Goal: Communication & Community: Answer question/provide support

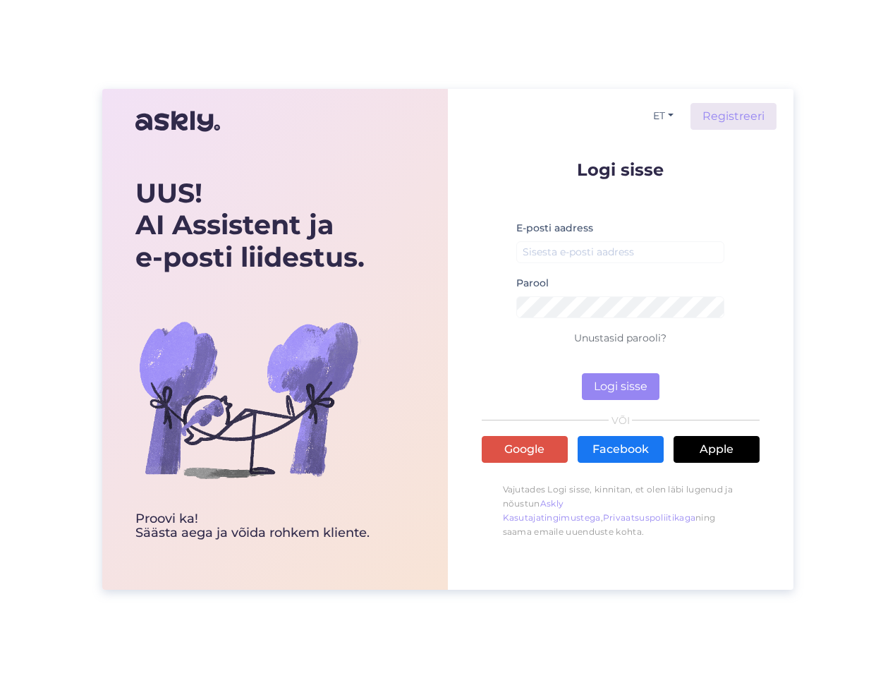
click at [598, 236] on div "E-posti aadress" at bounding box center [620, 246] width 209 height 55
click at [598, 257] on input "email" at bounding box center [620, 252] width 209 height 22
type input "[EMAIL_ADDRESS][DOMAIN_NAME]"
click at [617, 390] on button "Logi sisse" at bounding box center [621, 386] width 78 height 27
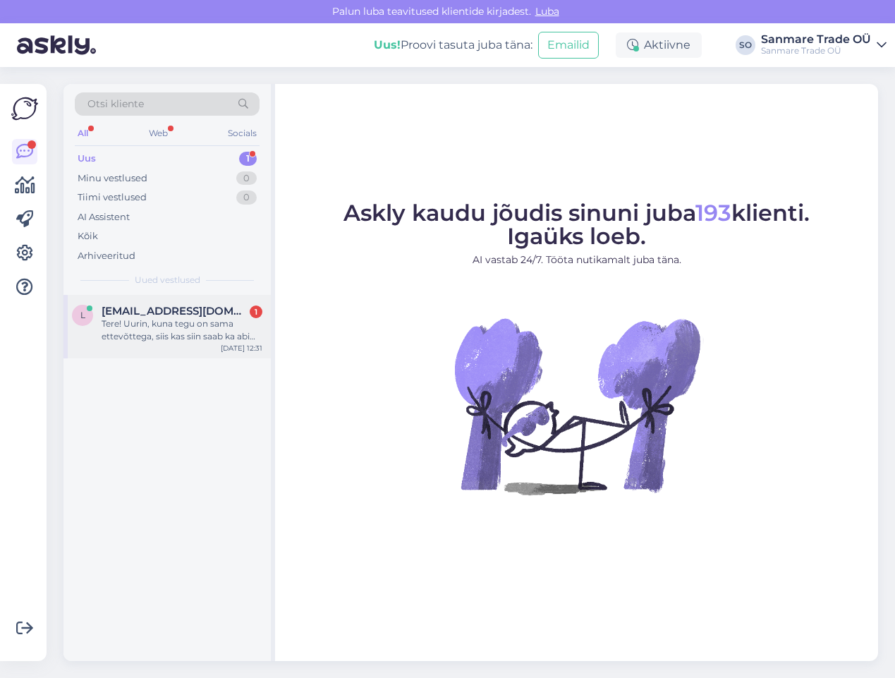
click at [160, 334] on div "Tere! Uurin, kuna tegu on sama ettevõttega, siis kas siin saab ka abi seoses [D…" at bounding box center [182, 329] width 161 height 25
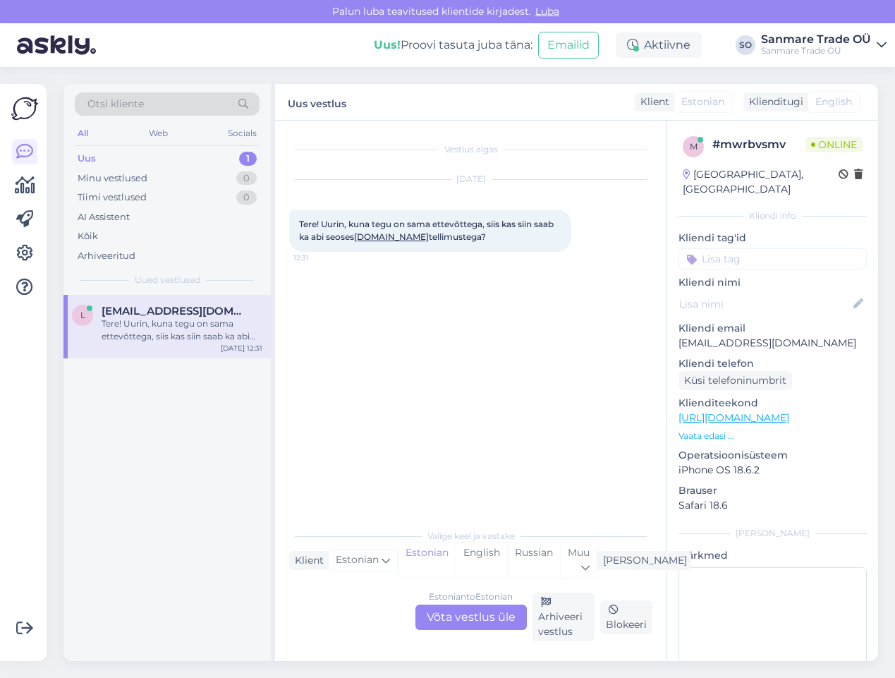
drag, startPoint x: 487, startPoint y: 631, endPoint x: 485, endPoint y: 624, distance: 7.6
click at [487, 631] on div "Estonian to Estonian Võta vestlus üle Arhiveeri vestlus Blokeeri" at bounding box center [470, 617] width 363 height 49
click at [485, 624] on div "Estonian to Estonian Võta vestlus üle" at bounding box center [471, 617] width 111 height 25
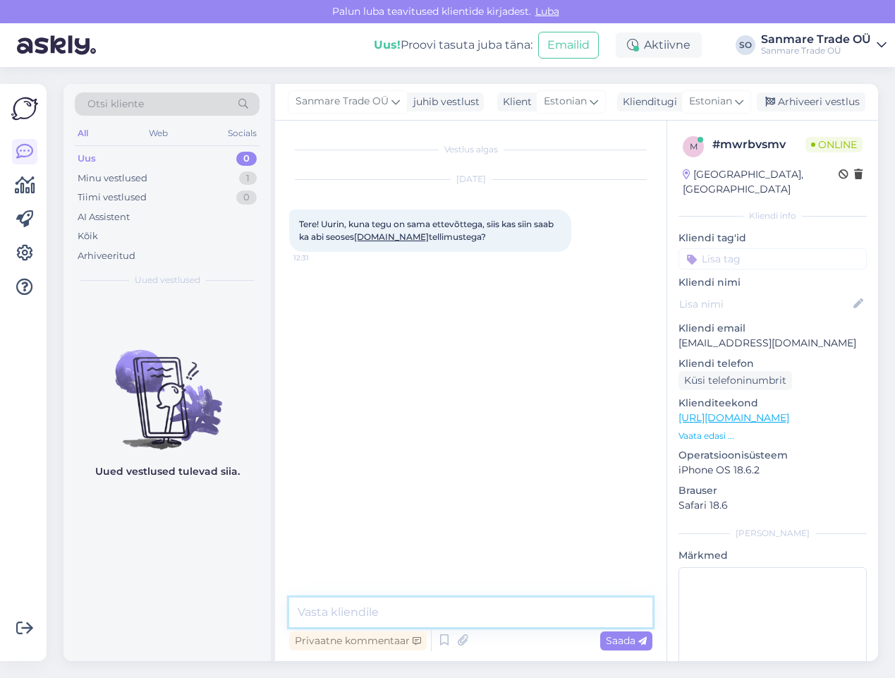
click at [426, 620] on textarea at bounding box center [470, 613] width 363 height 30
type textarea "Tere! Jah, mis küsimus on"
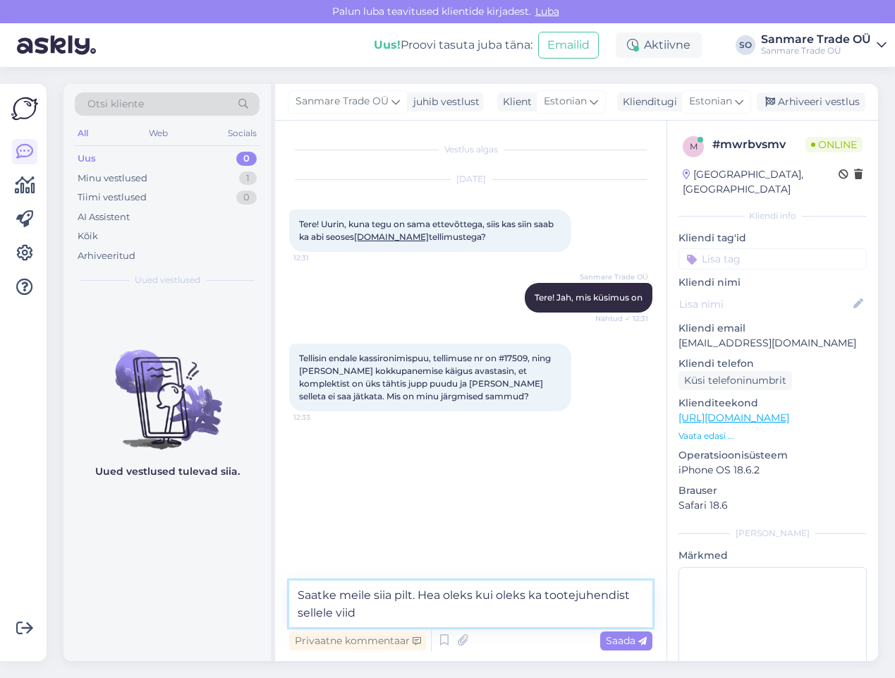
type textarea "Saatke meile siia pilt. Hea oleks kui oleks ka tootejuhendist sellele viide"
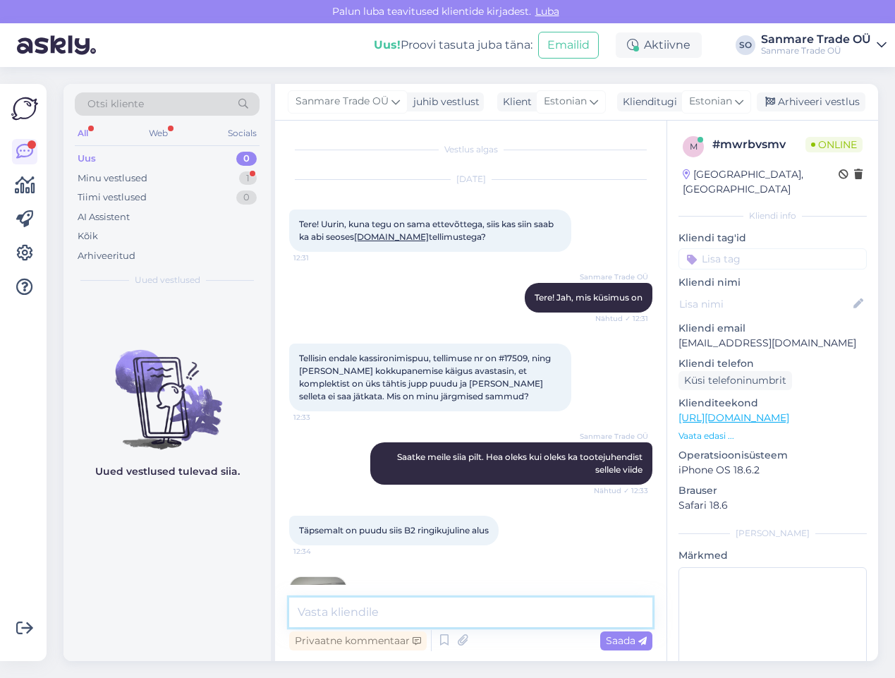
scroll to position [65, 0]
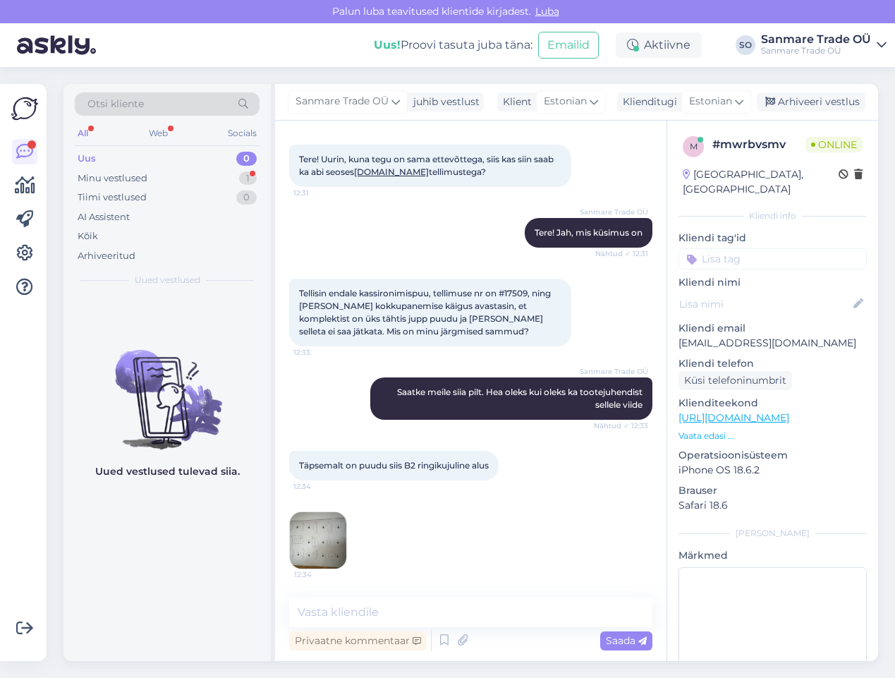
click at [331, 545] on img at bounding box center [318, 540] width 56 height 56
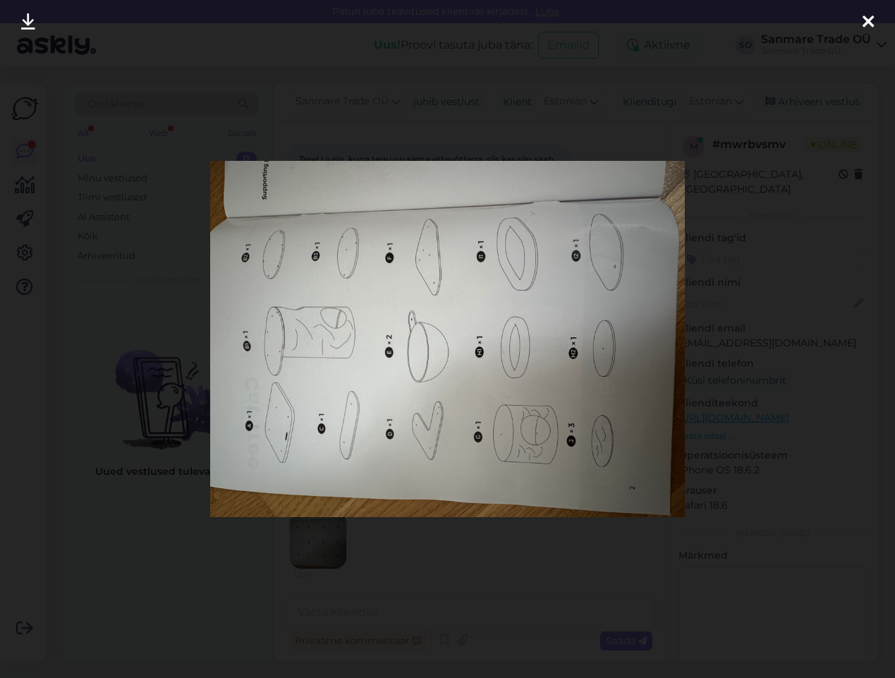
click at [140, 305] on div at bounding box center [447, 339] width 895 height 678
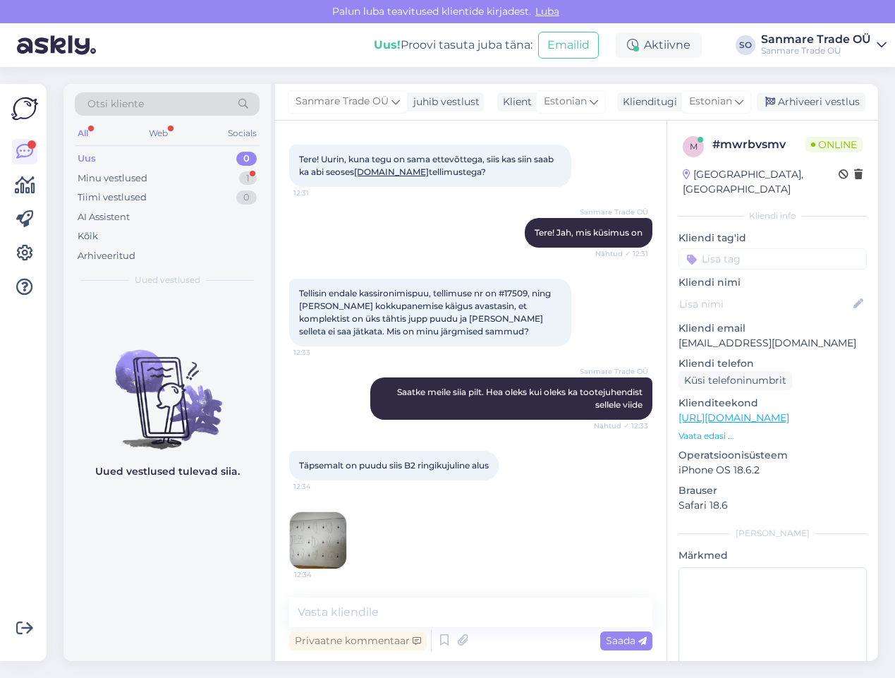
click at [336, 526] on img at bounding box center [318, 540] width 56 height 56
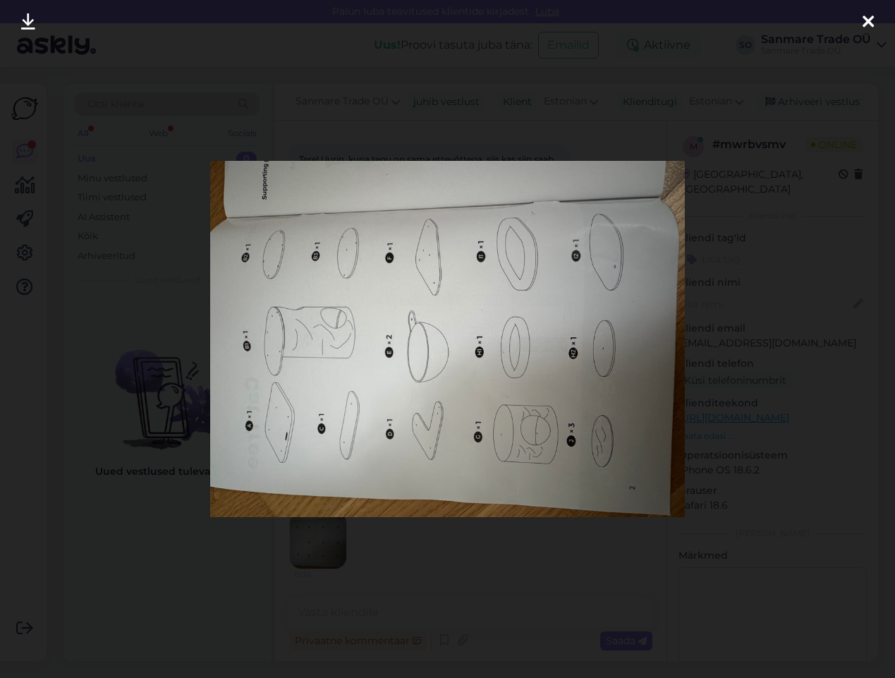
click at [34, 23] on icon at bounding box center [28, 22] width 14 height 18
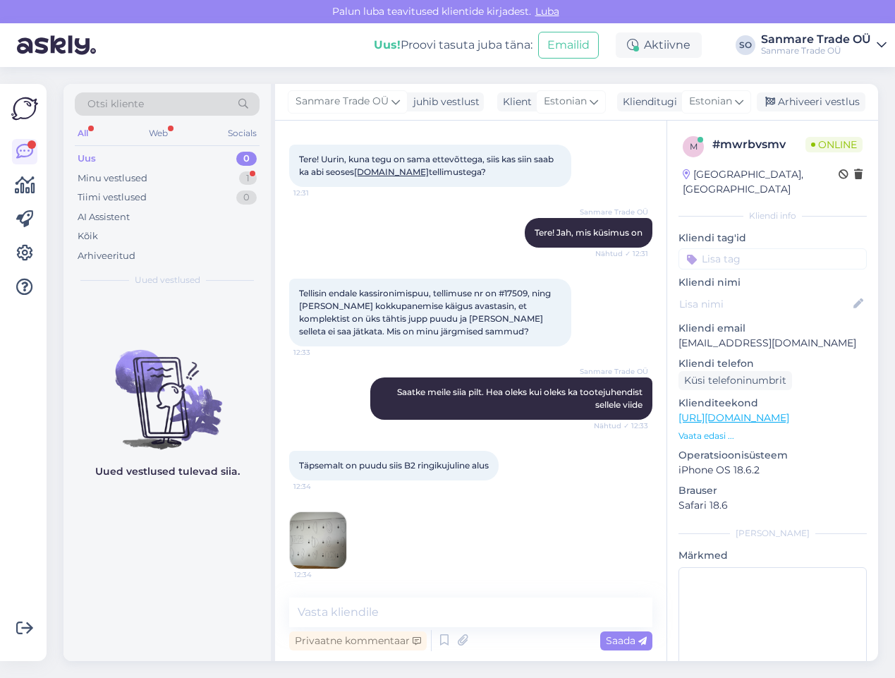
scroll to position [154, 0]
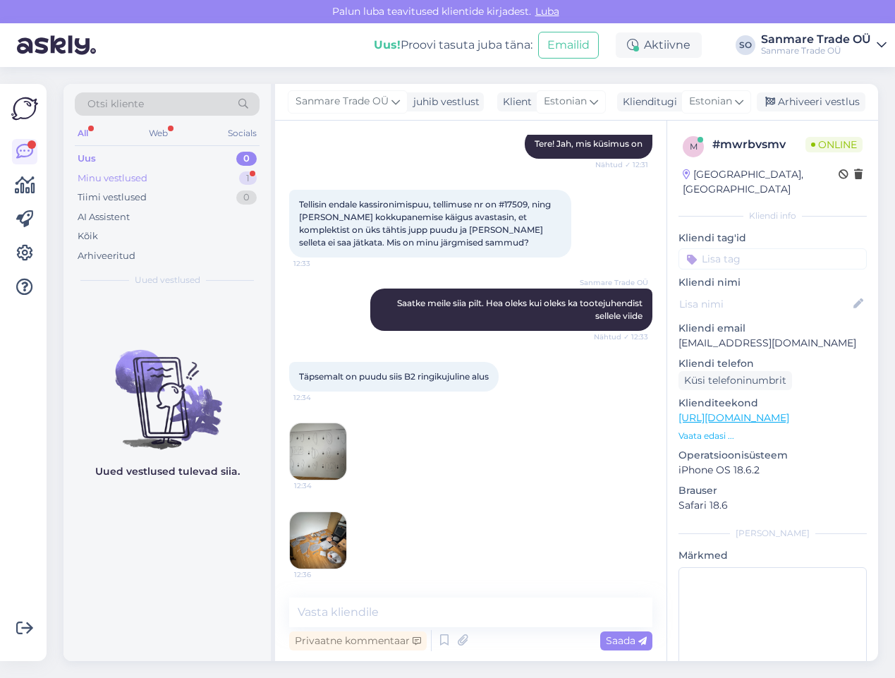
click at [162, 178] on div "Minu vestlused 1" at bounding box center [167, 179] width 185 height 20
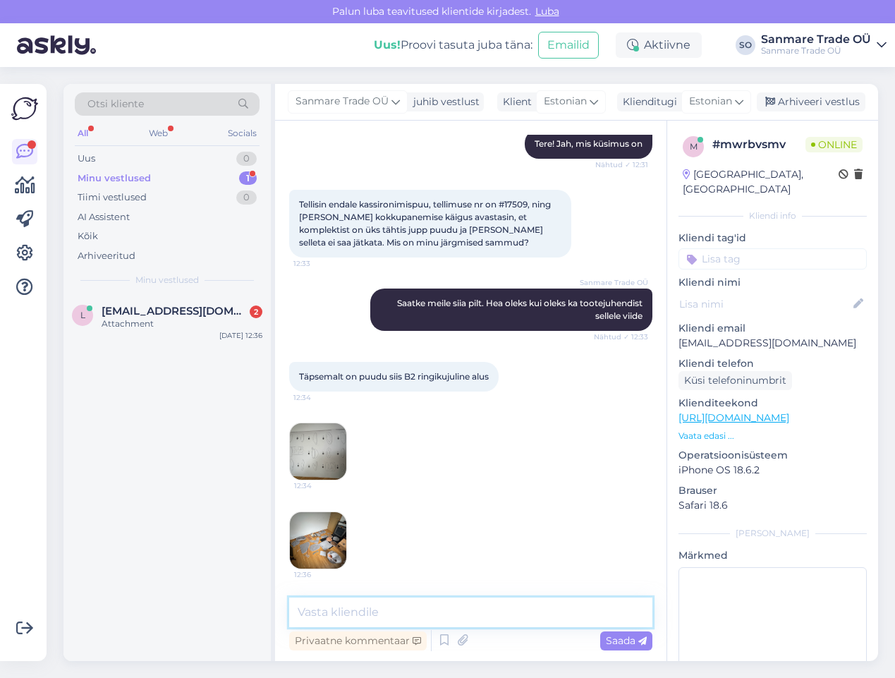
click at [425, 613] on textarea at bounding box center [470, 613] width 363 height 30
type textarea "Tänud, edastame tootjale ja nad saadavad järele"
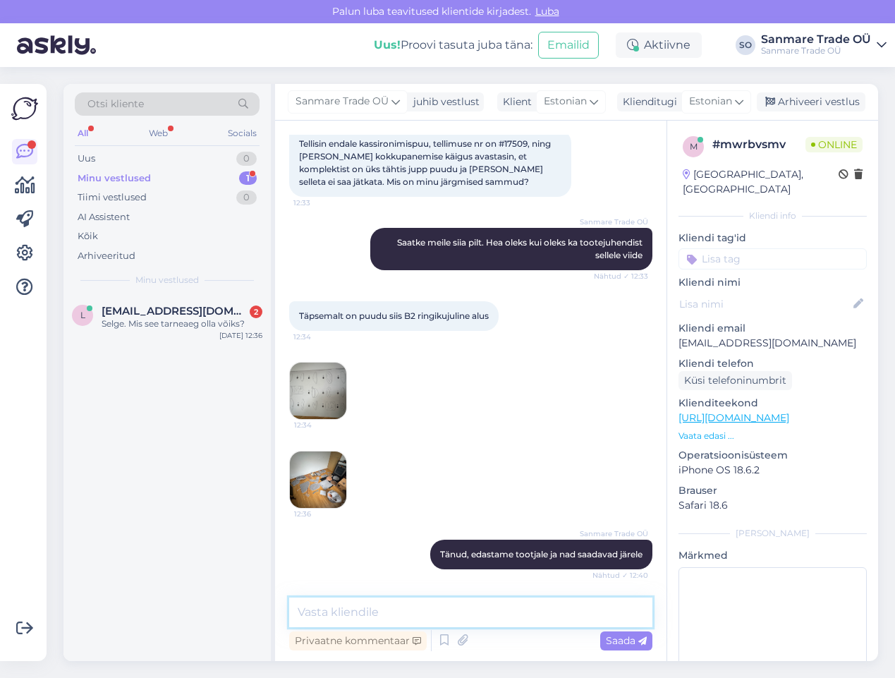
scroll to position [336, 0]
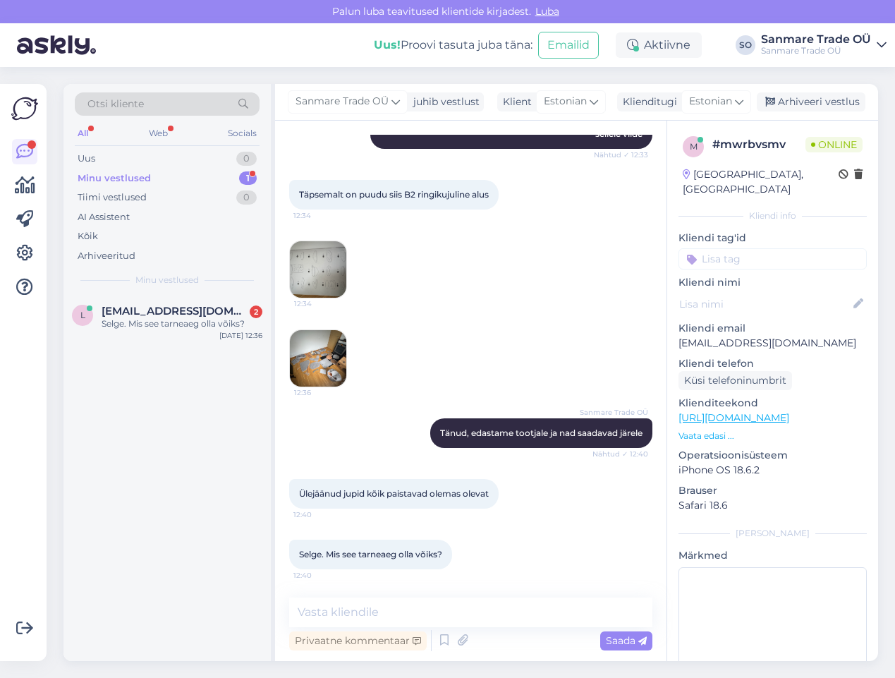
click at [313, 266] on img at bounding box center [318, 269] width 56 height 56
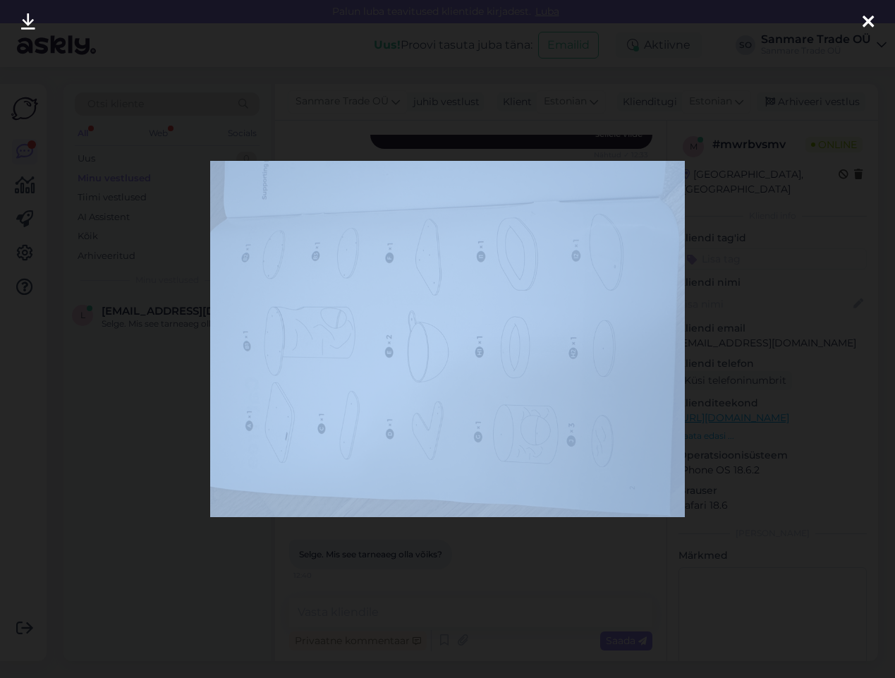
click at [877, 18] on div at bounding box center [868, 22] width 28 height 44
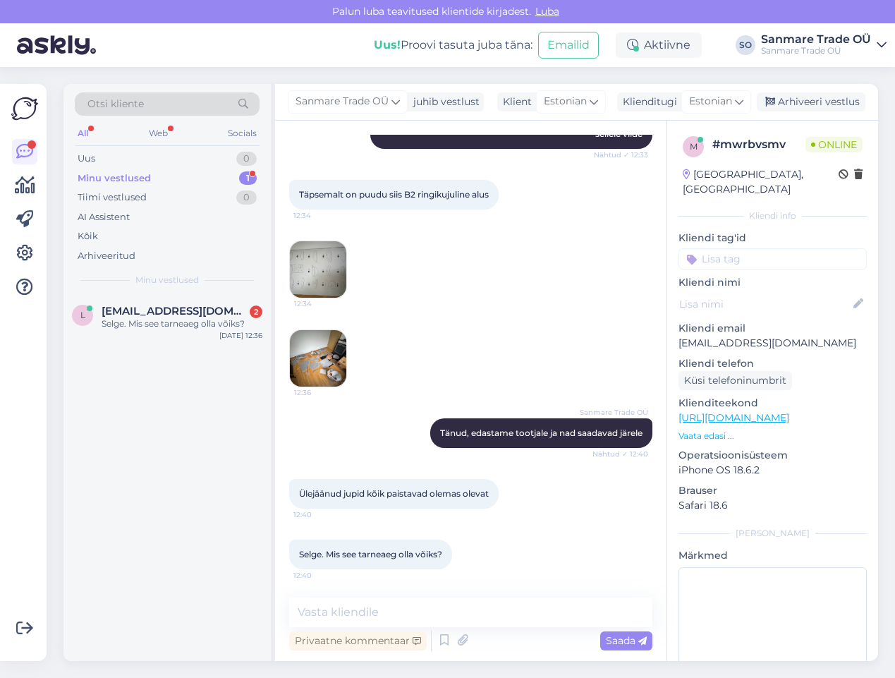
click at [346, 367] on img at bounding box center [318, 358] width 56 height 56
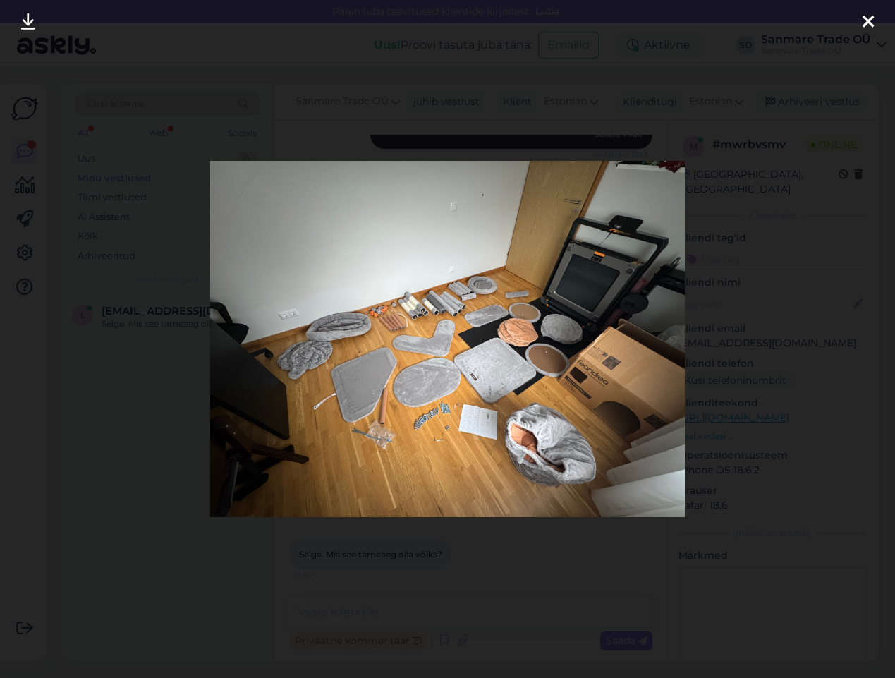
click at [861, 22] on div at bounding box center [868, 22] width 28 height 44
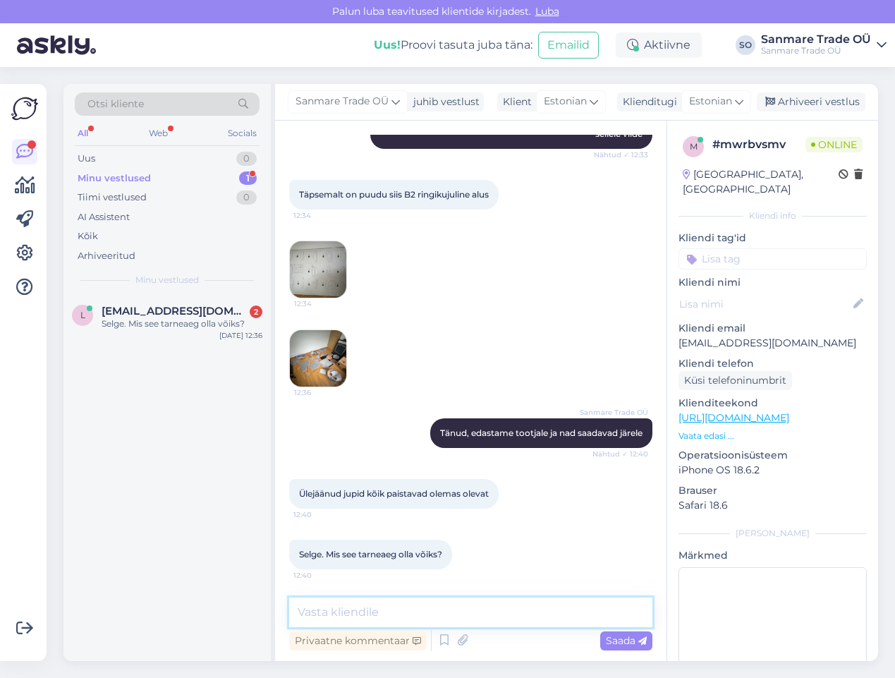
click at [374, 611] on textarea at bounding box center [470, 613] width 363 height 30
type textarea "Umbes 8 tööpäeva"
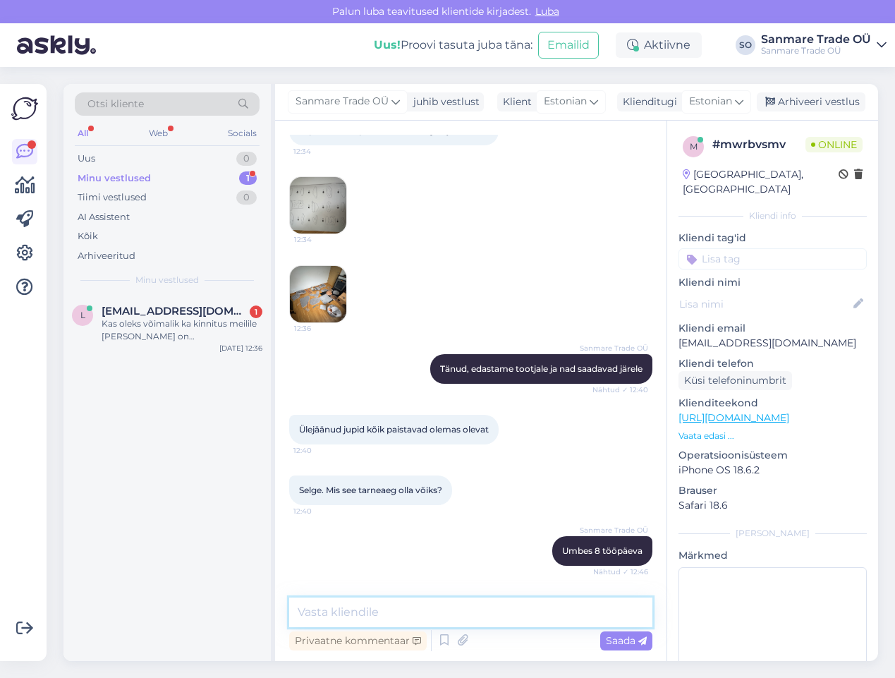
scroll to position [470, 0]
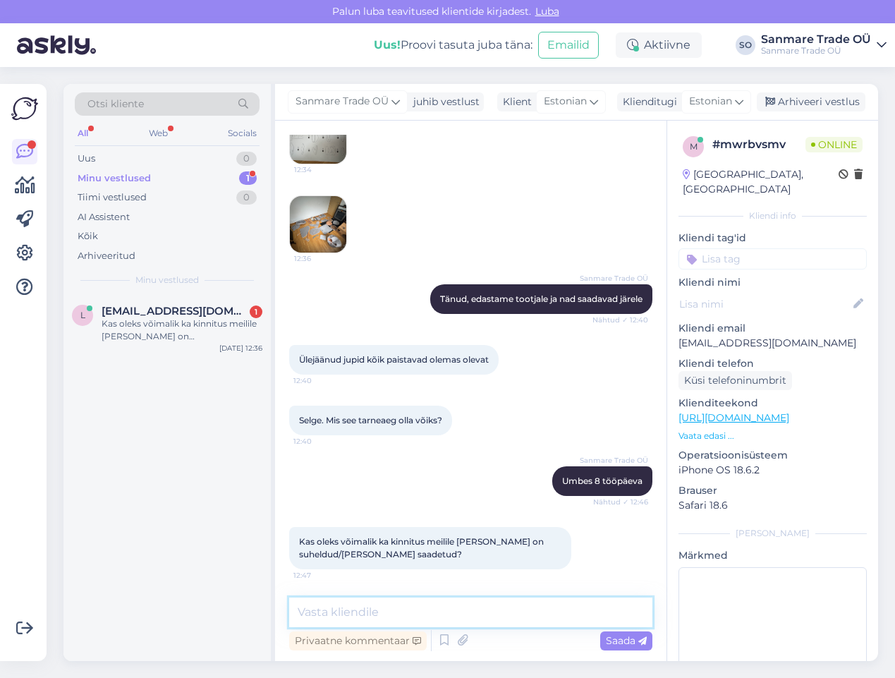
click at [340, 617] on textarea at bounding box center [470, 613] width 363 height 30
type textarea "Saadame Teile [PERSON_NAME] info."
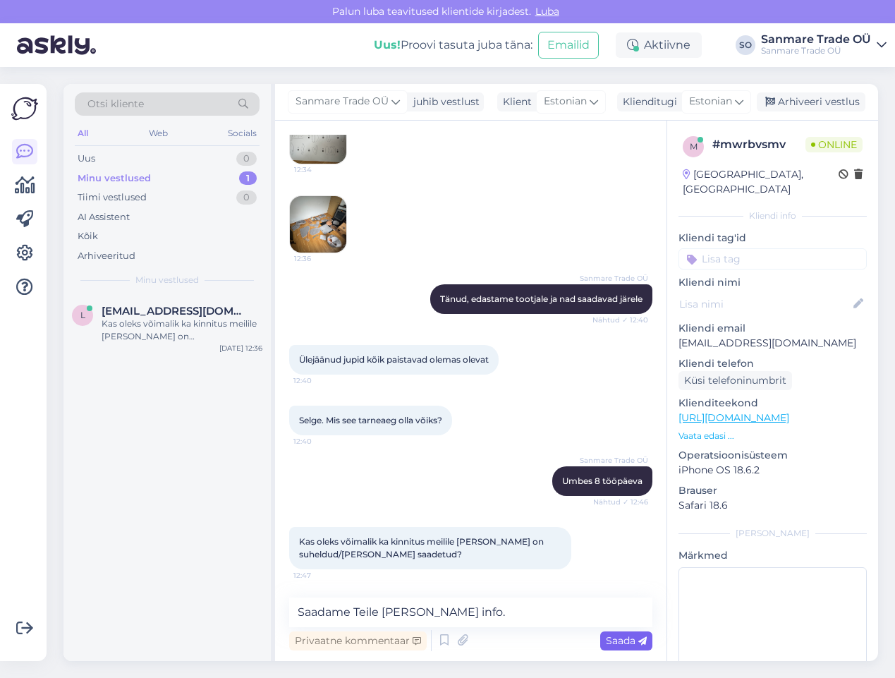
click at [609, 636] on span "Saada" at bounding box center [626, 640] width 41 height 13
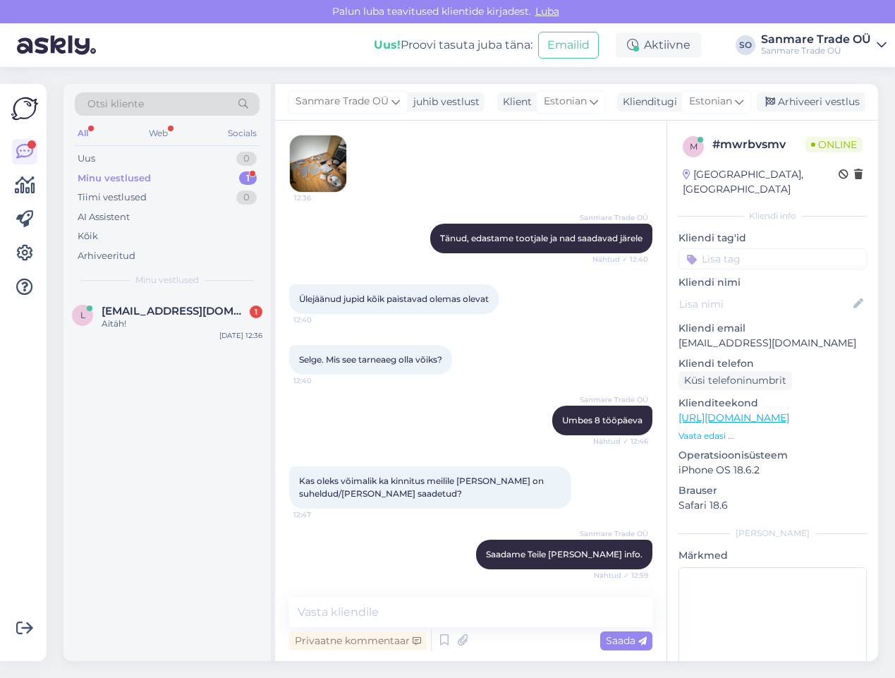
scroll to position [591, 0]
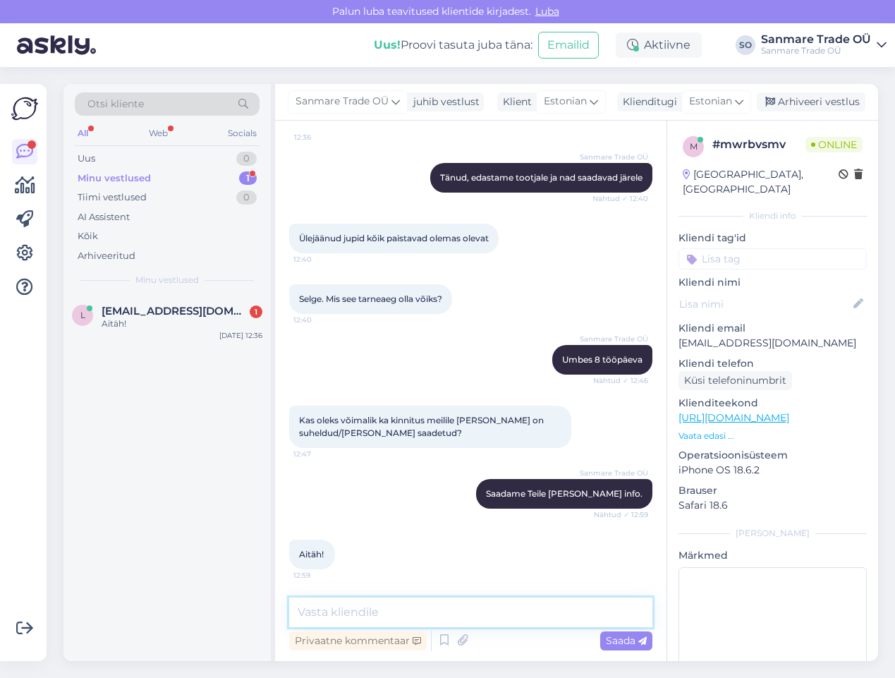
click at [343, 616] on textarea at bounding box center [470, 613] width 363 height 30
type textarea "Palun! Ilusat päeva!"
click at [632, 638] on span "Saada" at bounding box center [626, 640] width 41 height 13
